Goal: Information Seeking & Learning: Learn about a topic

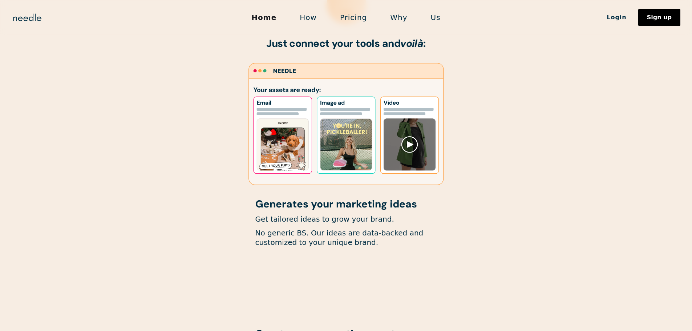
scroll to position [312, 0]
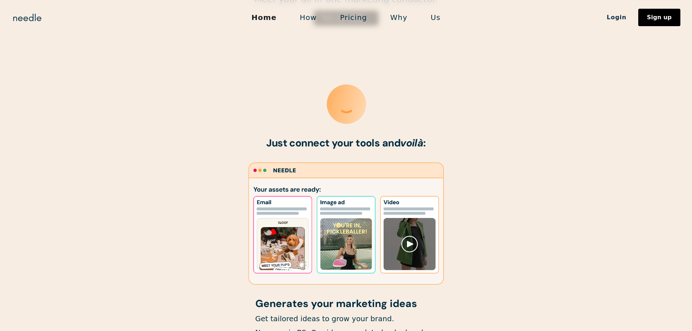
click at [314, 20] on link "How" at bounding box center [308, 17] width 40 height 15
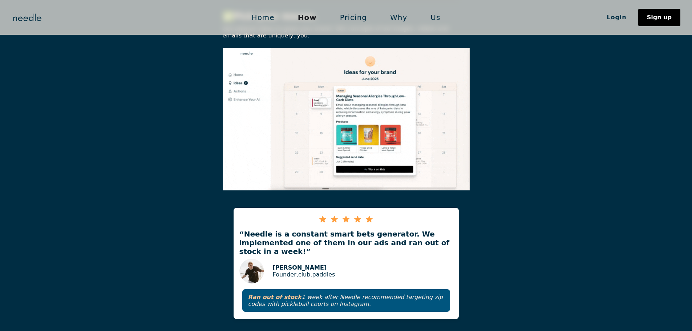
scroll to position [363, 0]
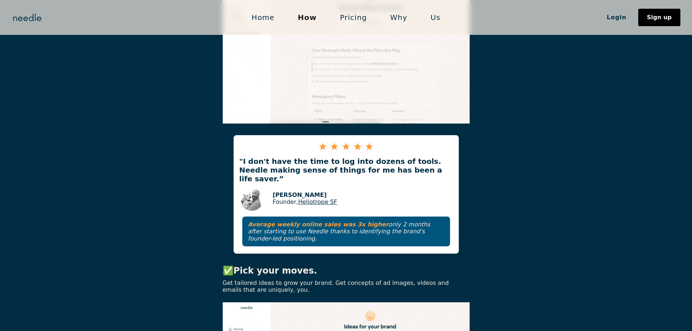
click at [350, 20] on link "Pricing" at bounding box center [353, 17] width 50 height 15
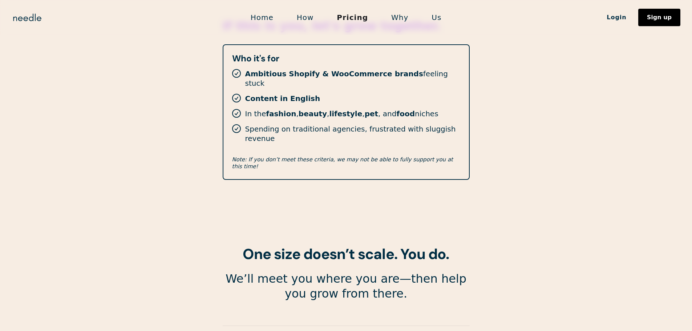
scroll to position [1265, 0]
